Goal: Find specific page/section: Find specific page/section

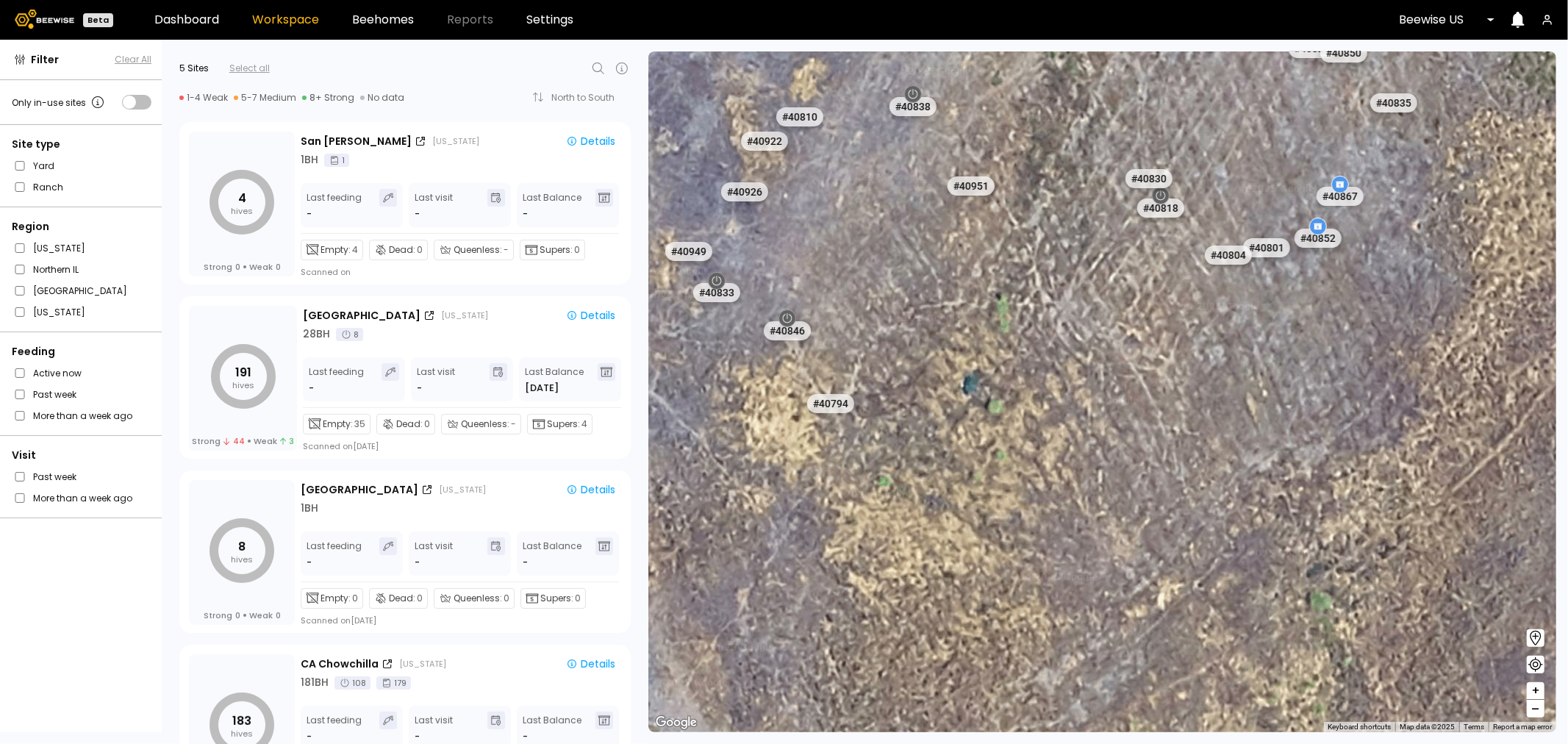
drag, startPoint x: 879, startPoint y: 398, endPoint x: 972, endPoint y: 537, distance: 167.2
click at [972, 537] on div "# 41205 # 41217 # 41247 # 41245 # 41187 # 41186 # 41336 # 41335 # 41188 # 41334…" at bounding box center [1102, 391] width 908 height 680
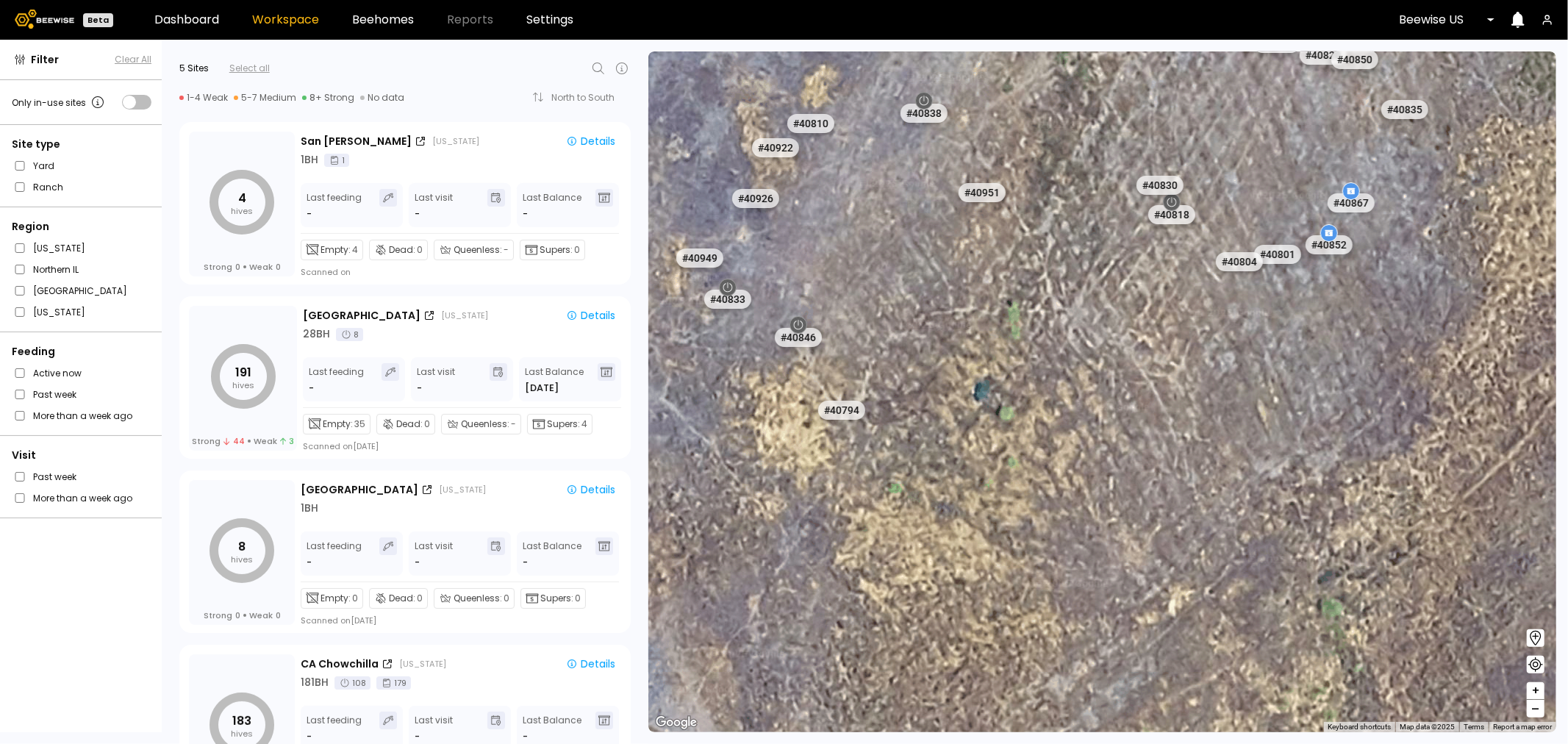
click at [990, 547] on div "# 41205 # 41217 # 41247 # 41245 # 41187 # 41186 # 41336 # 41335 # 41188 # 41334…" at bounding box center [1102, 391] width 908 height 680
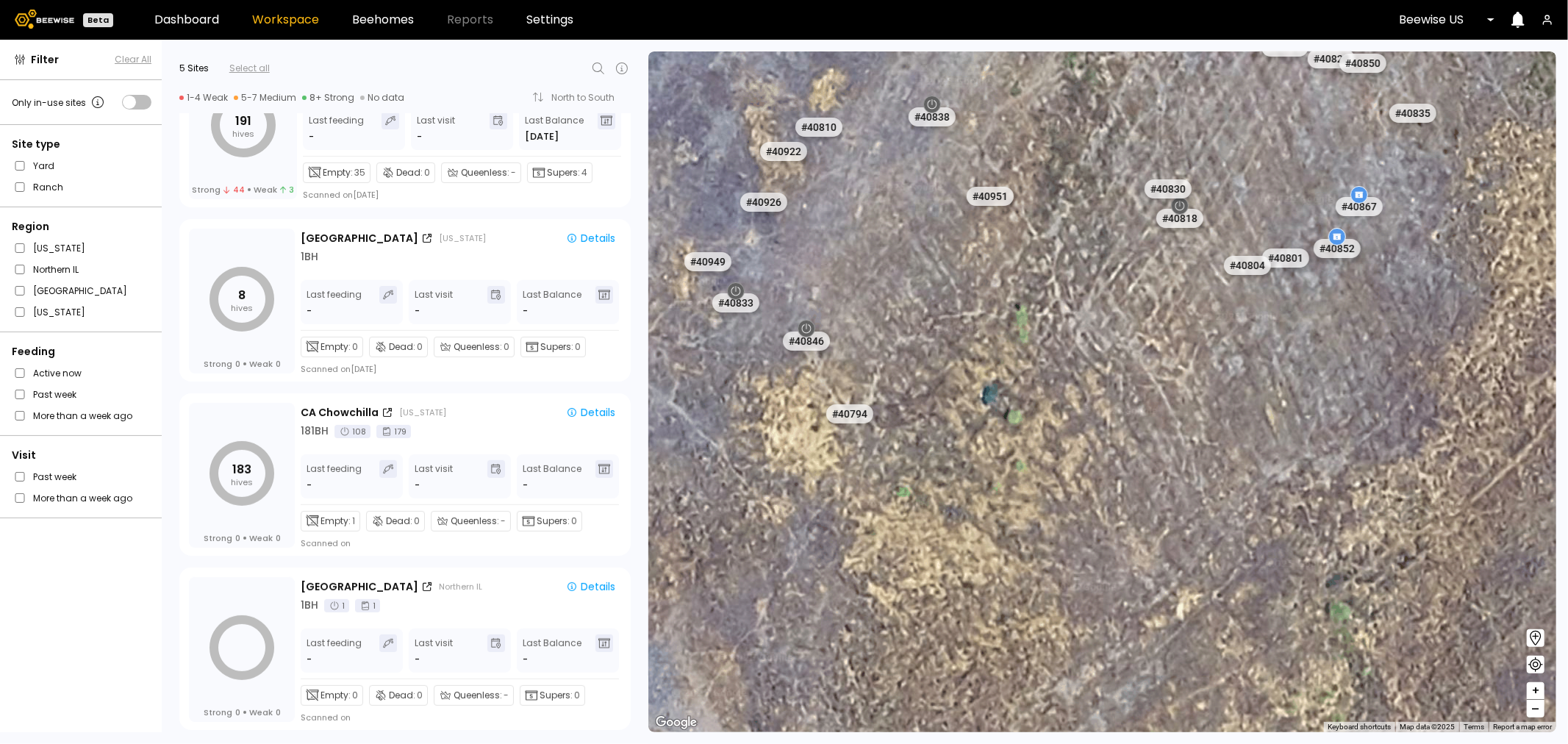
scroll to position [252, 0]
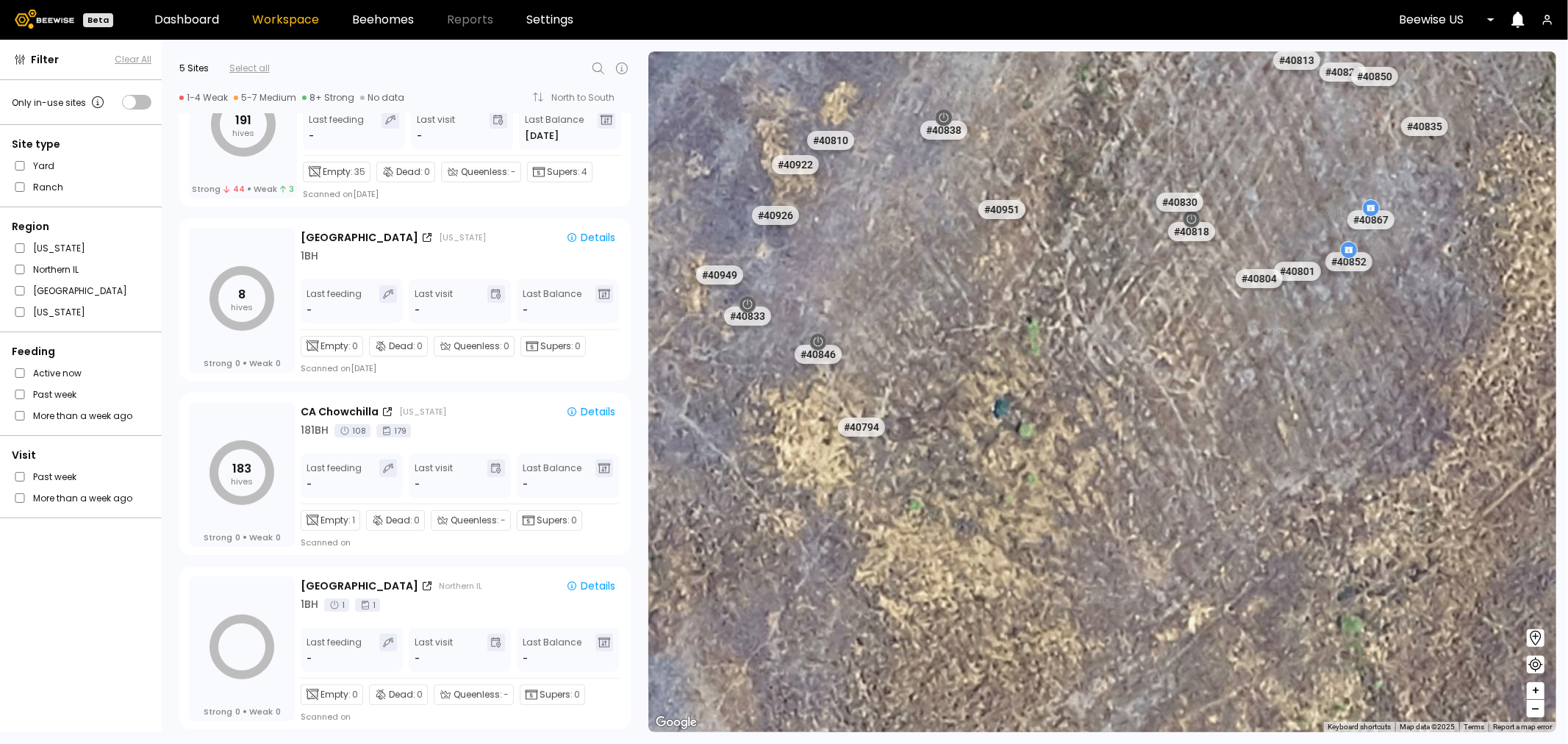
drag, startPoint x: 969, startPoint y: 410, endPoint x: 1005, endPoint y: 438, distance: 45.6
click at [1005, 438] on div "# 41205 # 41217 # 41247 # 41245 # 41187 # 41186 # 41336 # 41335 # 41188 # 41334…" at bounding box center [1102, 391] width 908 height 680
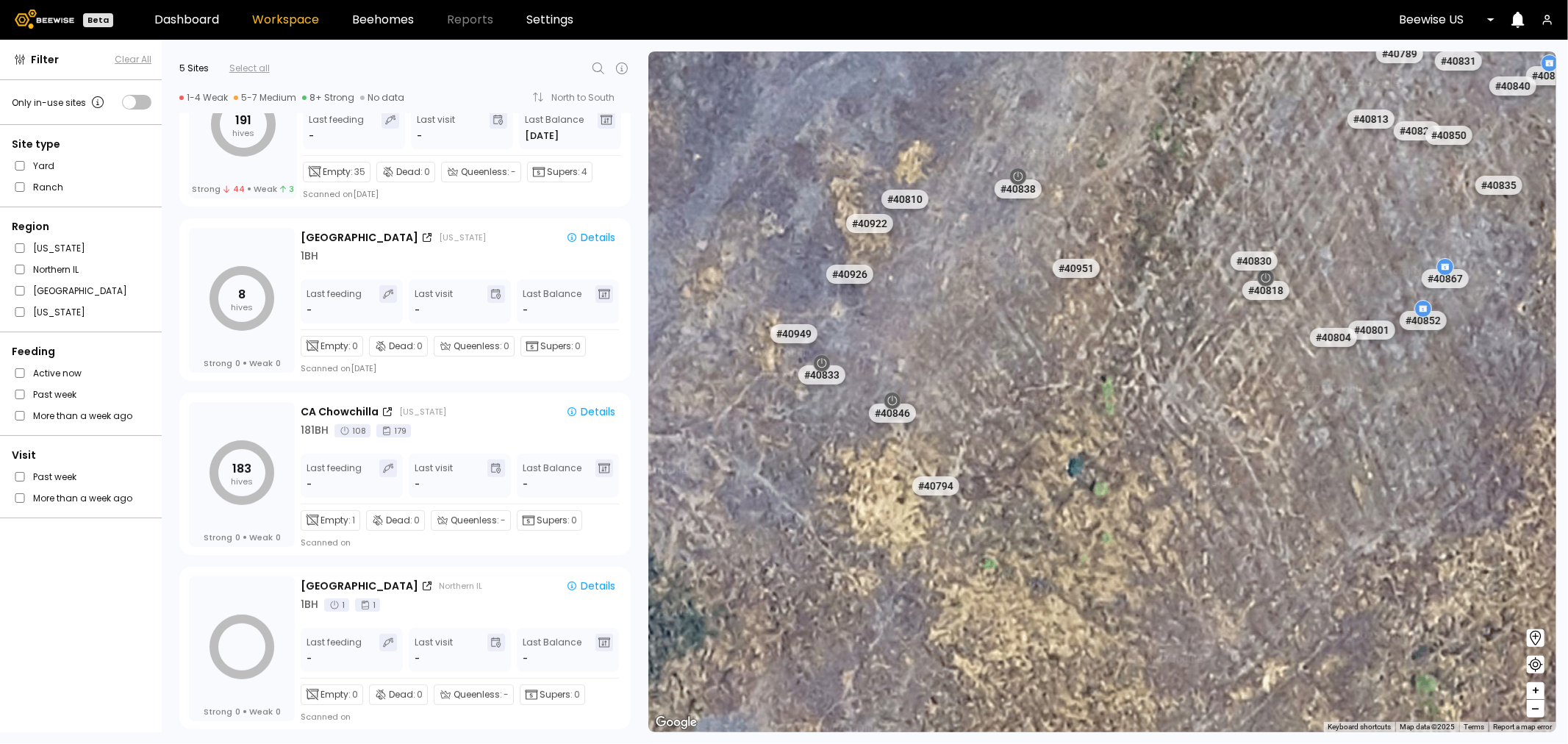
drag, startPoint x: 993, startPoint y: 434, endPoint x: 1019, endPoint y: 459, distance: 36.1
click at [1019, 459] on div "# 41205 # 41217 # 41247 # 41245 # 41187 # 41186 # 41336 # 41335 # 41188 # 41334…" at bounding box center [1102, 391] width 908 height 680
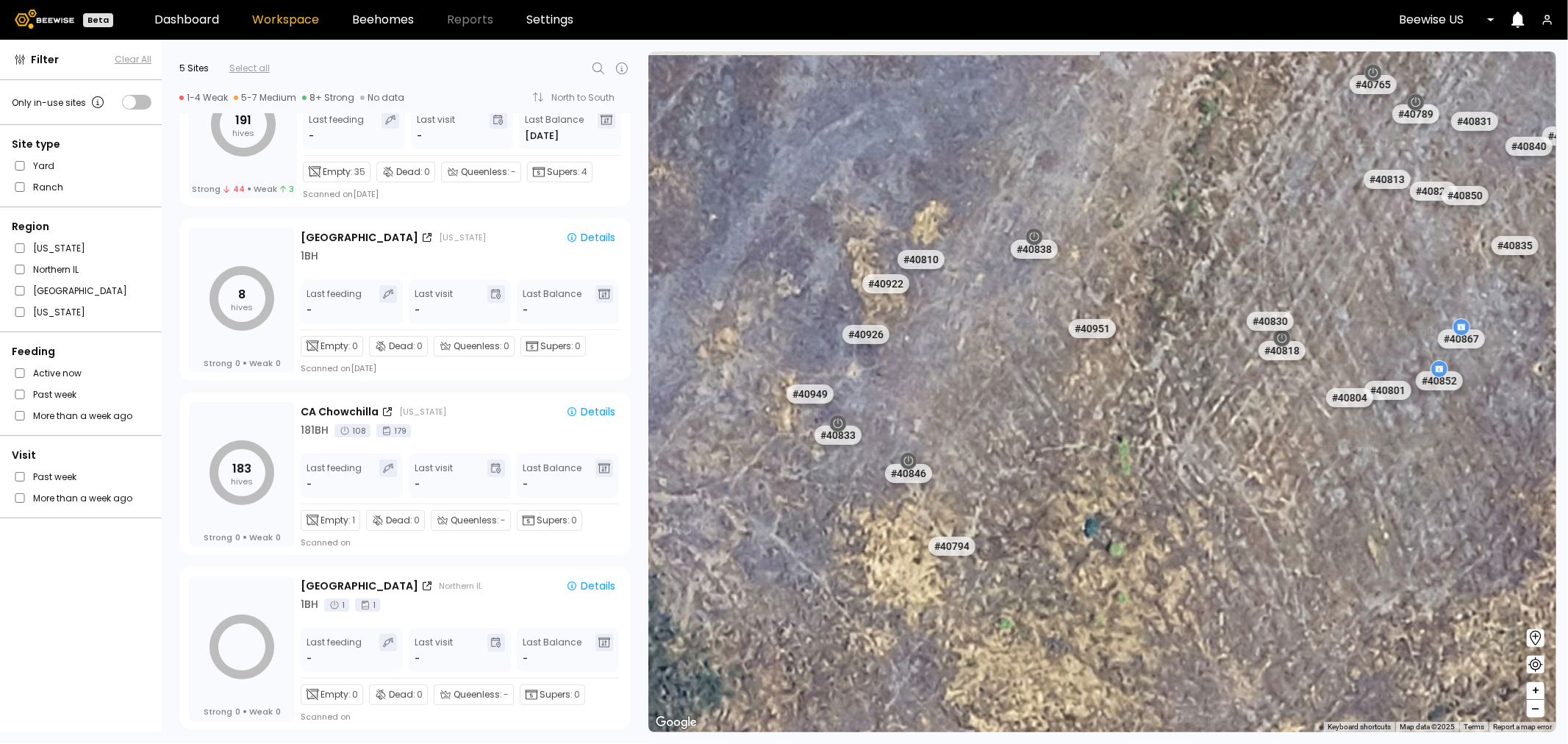
drag, startPoint x: 864, startPoint y: 349, endPoint x: 880, endPoint y: 408, distance: 61.1
click at [880, 408] on div "# 41205 # 41217 # 41247 # 41245 # 41187 # 41186 # 41336 # 41335 # 41188 # 41334…" at bounding box center [1102, 391] width 908 height 680
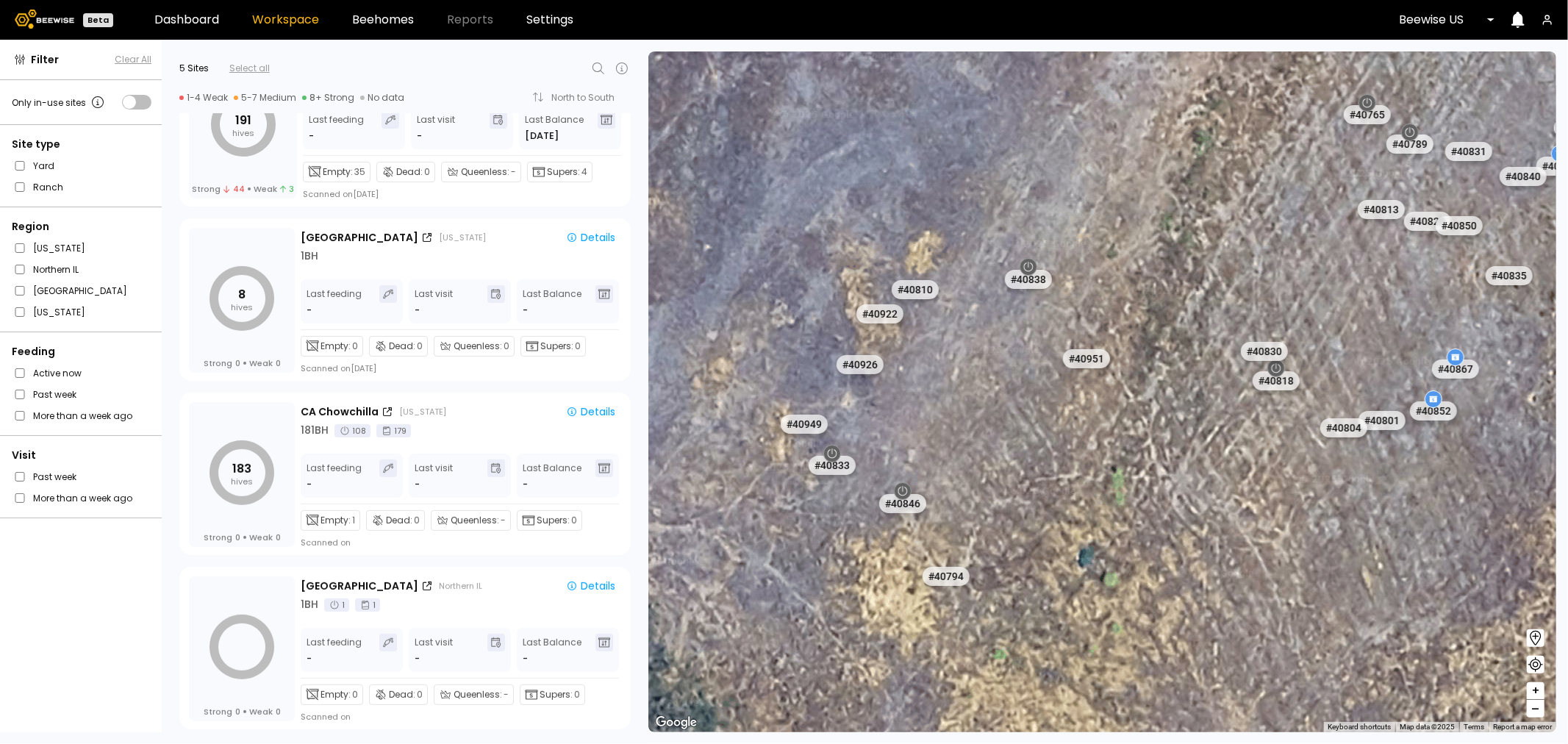
drag, startPoint x: 993, startPoint y: 375, endPoint x: 981, endPoint y: 417, distance: 43.7
click at [981, 417] on div "# 41205 # 41217 # 41247 # 41245 # 41187 # 41186 # 41336 # 41335 # 41188 # 41334…" at bounding box center [1102, 391] width 908 height 680
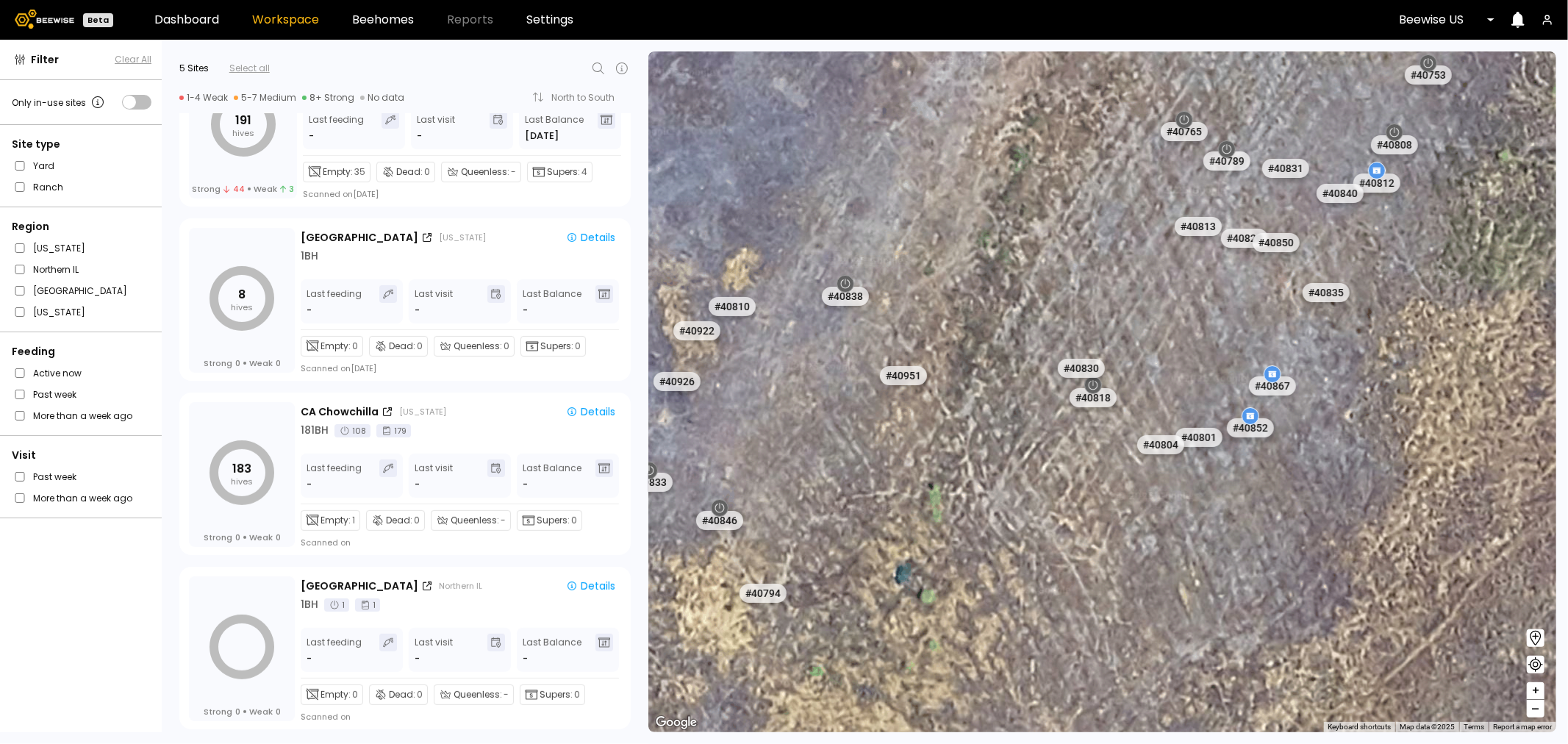
drag, startPoint x: 1274, startPoint y: 510, endPoint x: 1092, endPoint y: 513, distance: 182.0
click at [1092, 513] on div "# 41205 # 41217 # 41247 # 41245 # 41187 # 41186 # 41336 # 41335 # 41188 # 41334…" at bounding box center [1102, 391] width 908 height 680
click at [1259, 446] on div "# 40852" at bounding box center [1273, 437] width 47 height 19
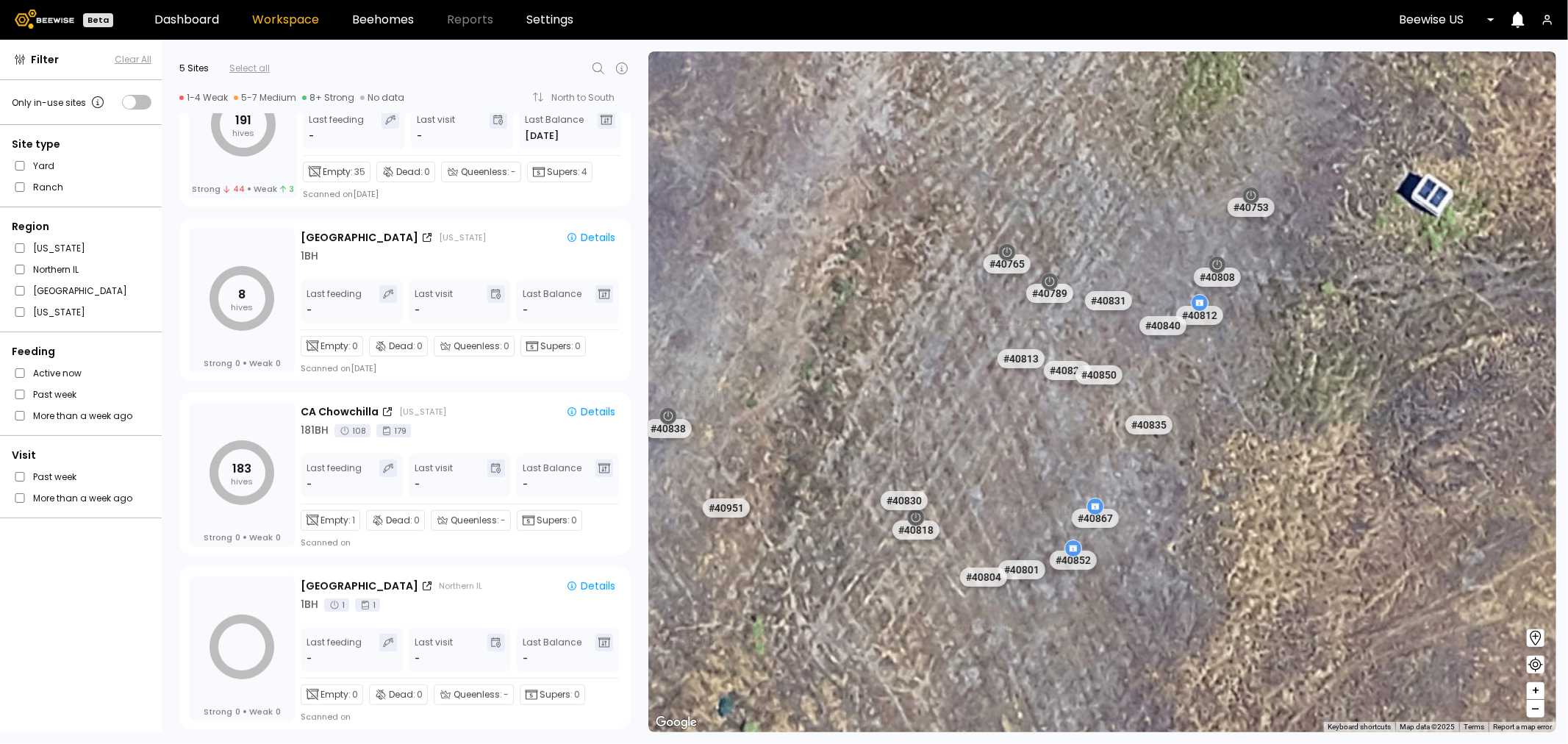
drag, startPoint x: 1348, startPoint y: 351, endPoint x: 1170, endPoint y: 489, distance: 225.2
click at [1170, 489] on div "# 41205 # 41217 # 41247 # 41245 # 41187 # 41186 # 41336 # 41335 # 41188 # 41334…" at bounding box center [1102, 391] width 908 height 680
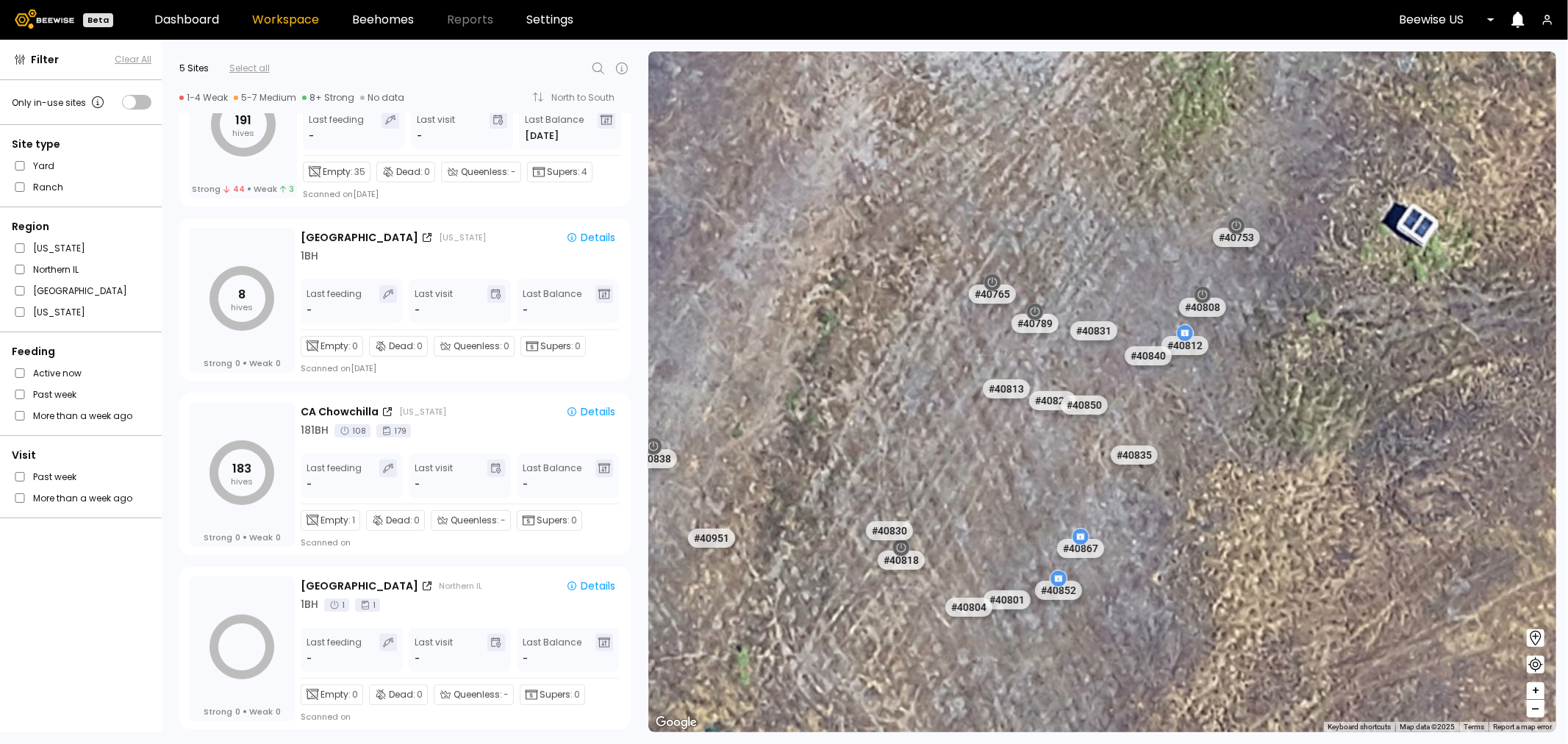
drag, startPoint x: 1219, startPoint y: 442, endPoint x: 1180, endPoint y: 516, distance: 83.6
click at [1180, 516] on div "# 41205 # 41217 # 41247 # 41245 # 41187 # 41186 # 41336 # 41335 # 41188 # 41334…" at bounding box center [1102, 391] width 908 height 680
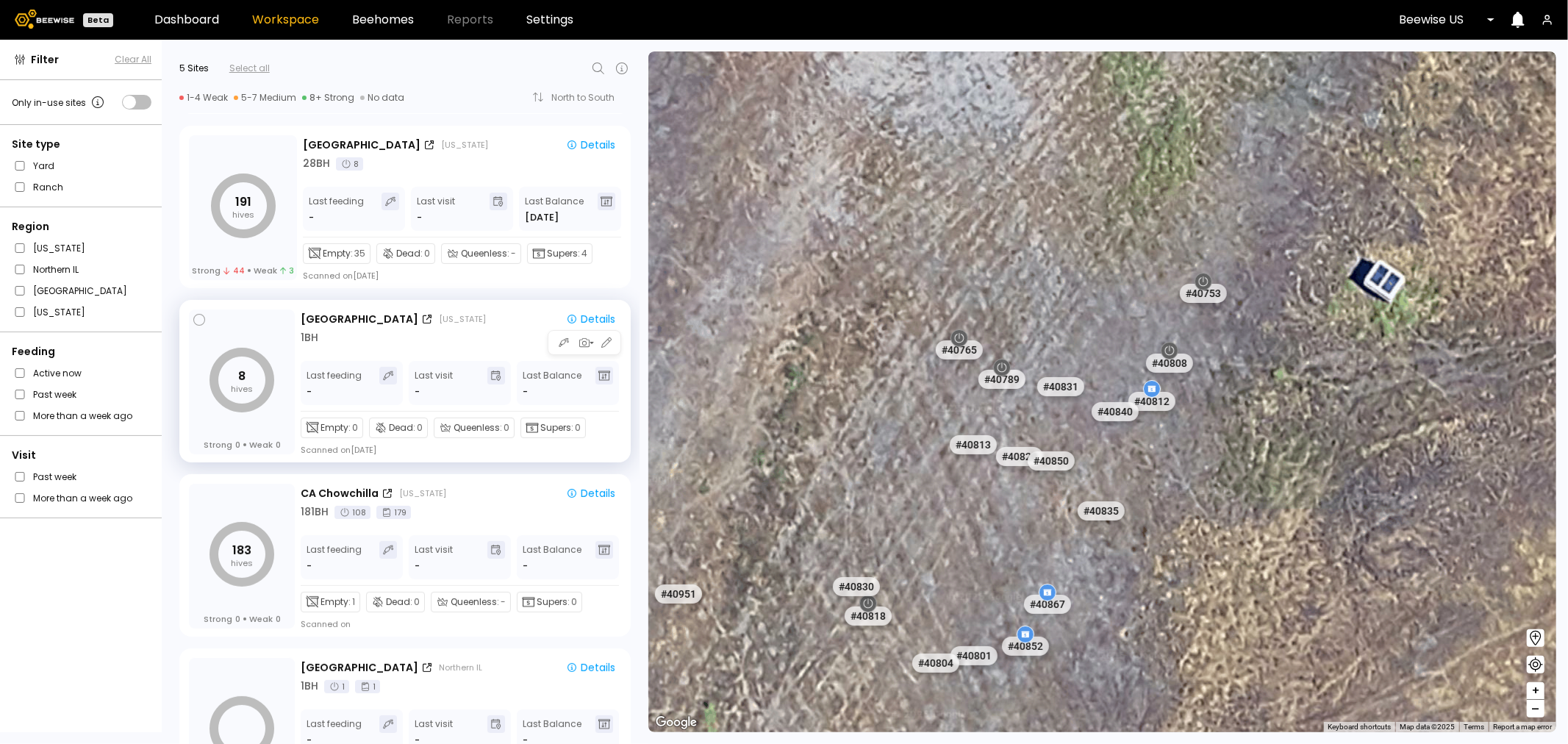
scroll to position [7, 0]
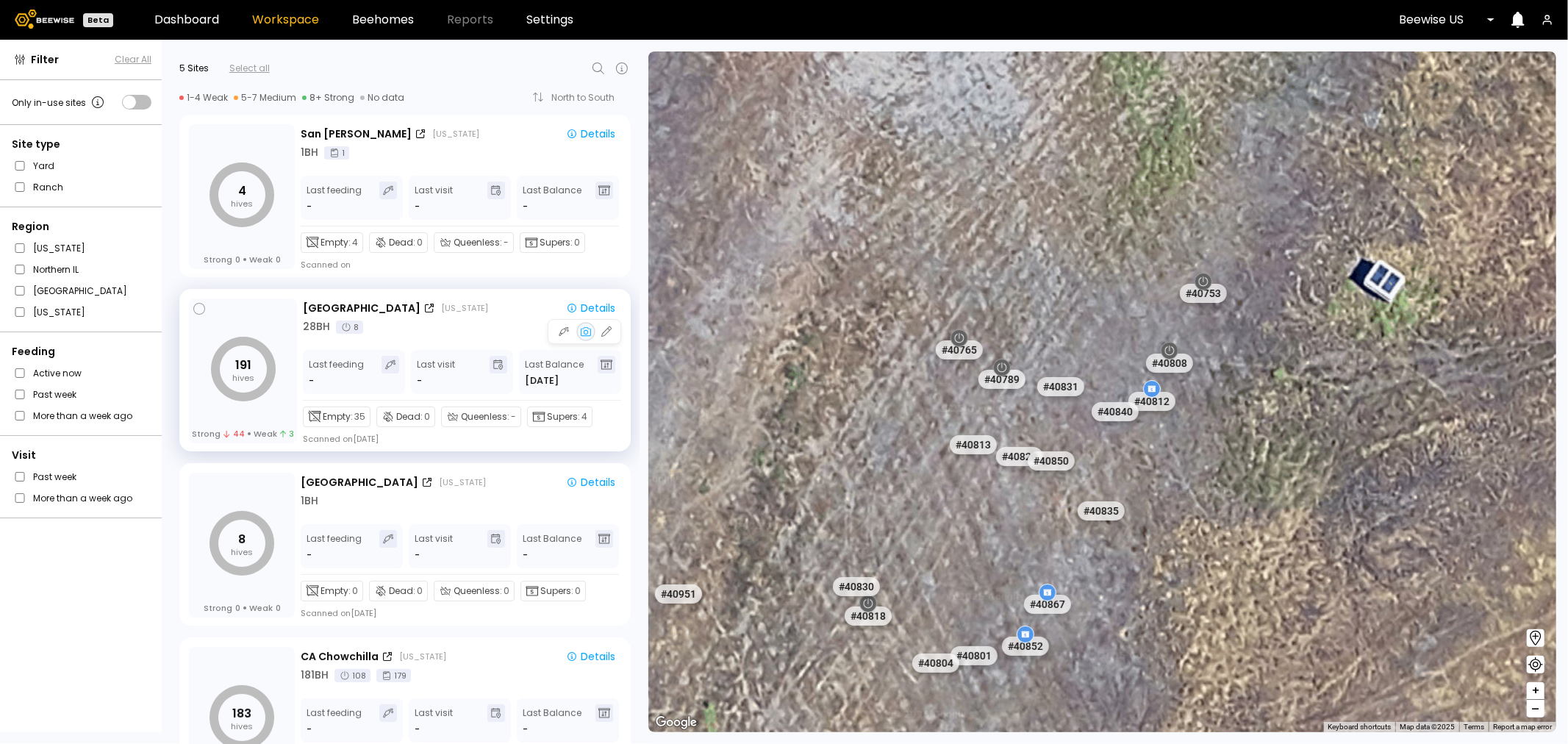
click at [226, 369] on icon "191 hives" at bounding box center [243, 369] width 65 height 65
